Goal: Transaction & Acquisition: Purchase product/service

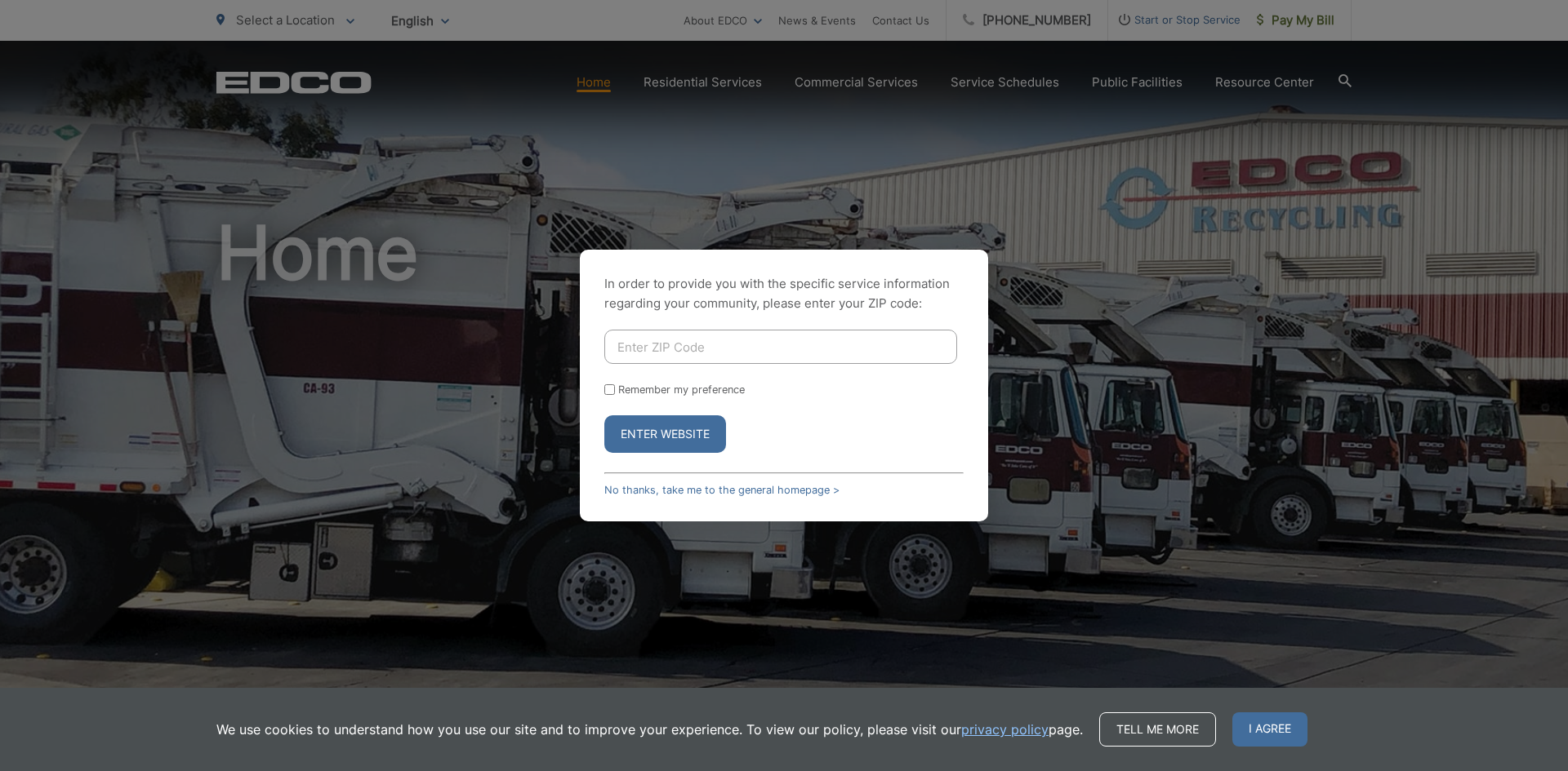
click at [1439, 132] on div "In order to provide you with the specific service information regarding your co…" at bounding box center [784, 385] width 1568 height 771
click at [1352, 33] on div "In order to provide you with the specific service information regarding your co…" at bounding box center [784, 385] width 1568 height 771
click at [745, 488] on link "No thanks, take me to the general homepage >" at bounding box center [722, 490] width 235 height 12
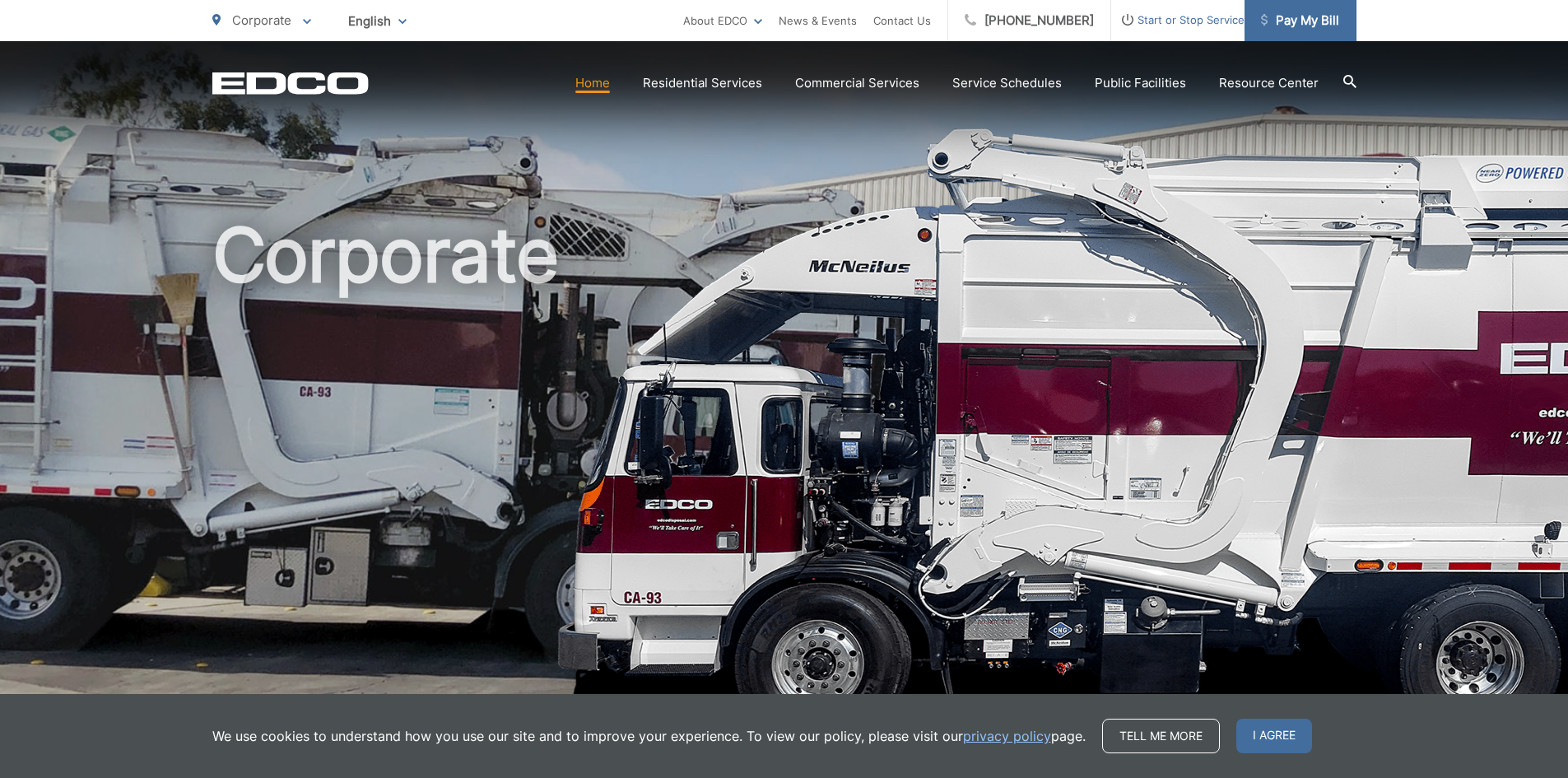
click at [1282, 11] on span "Pay My Bill" at bounding box center [1300, 21] width 78 height 20
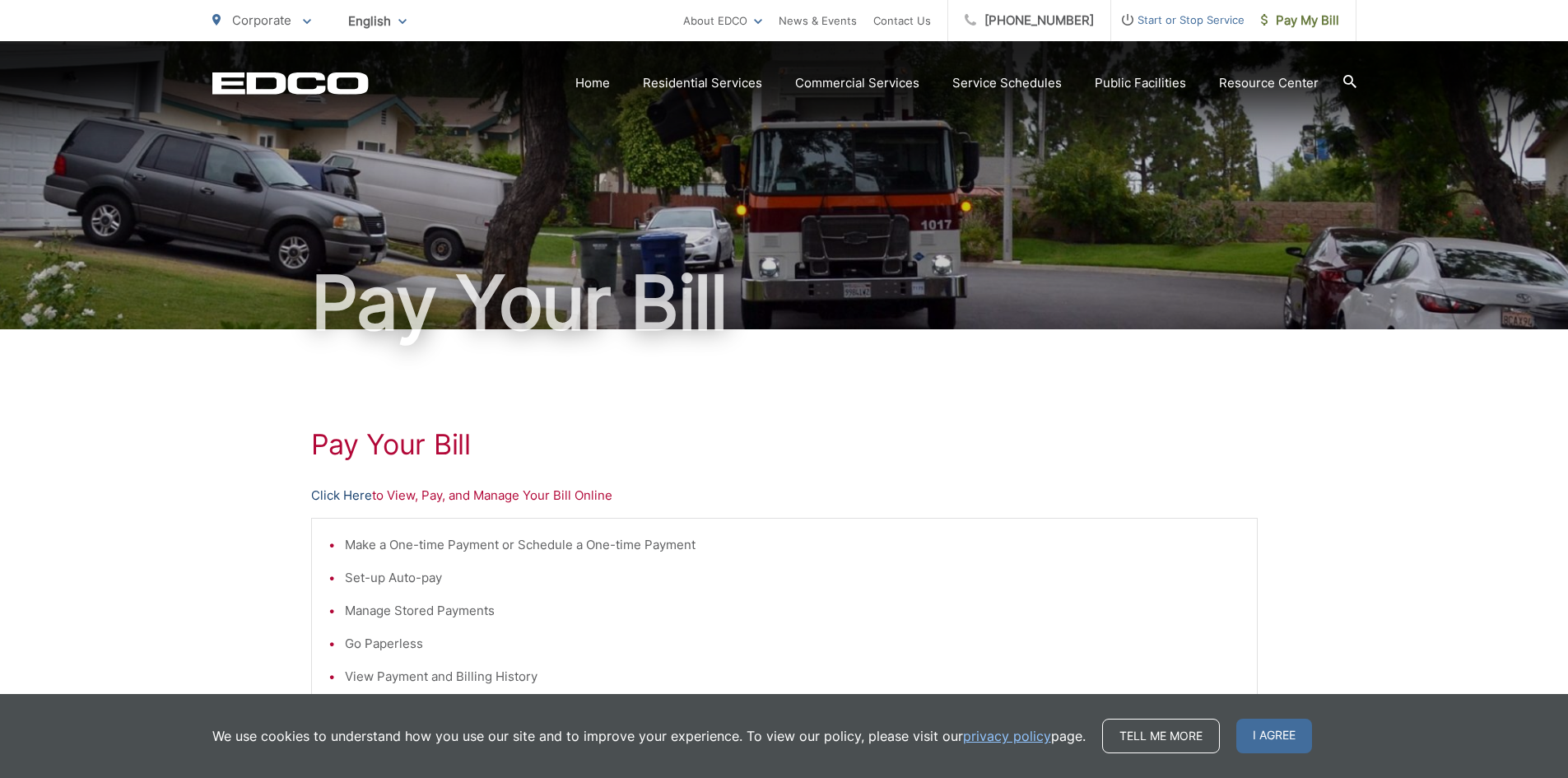
click at [341, 493] on link "Click Here" at bounding box center [342, 496] width 61 height 20
